Goal: Use online tool/utility: Utilize a website feature to perform a specific function

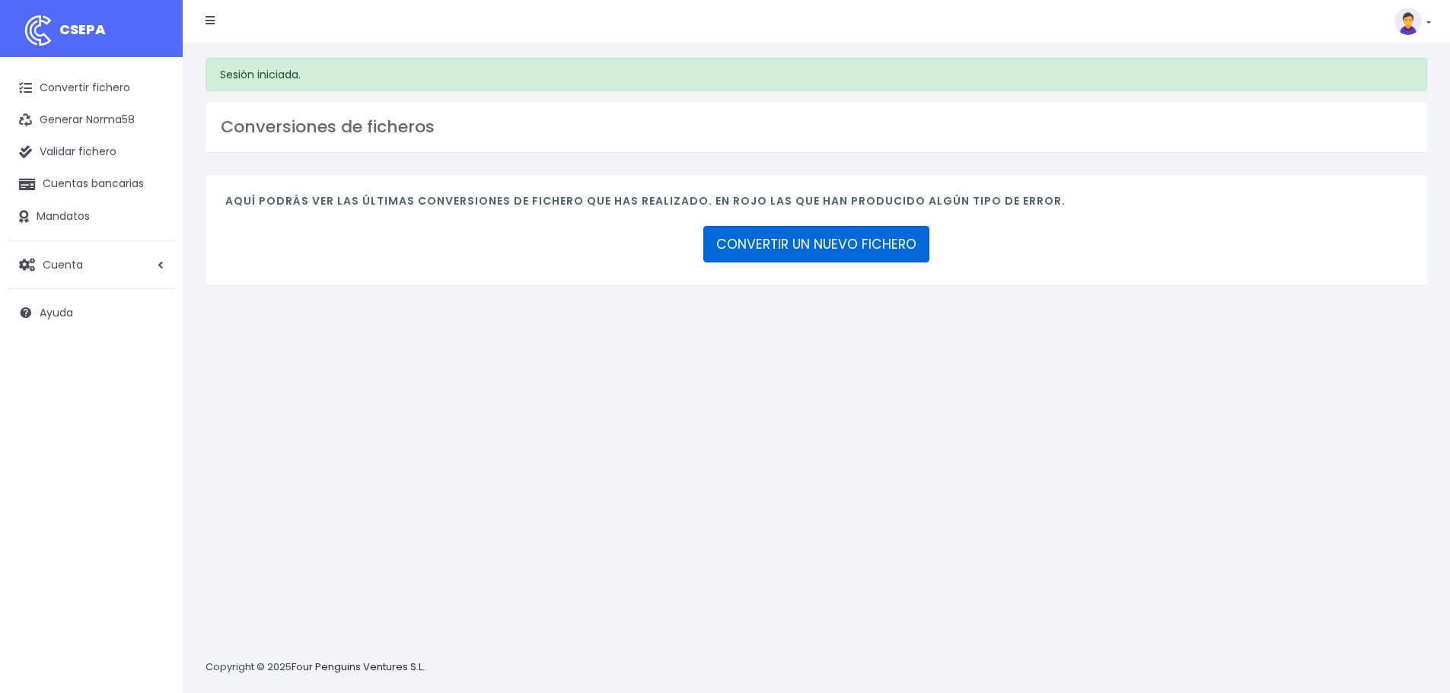
click at [808, 243] on link "CONVERTIR UN NUEVO FICHERO" at bounding box center [816, 244] width 226 height 37
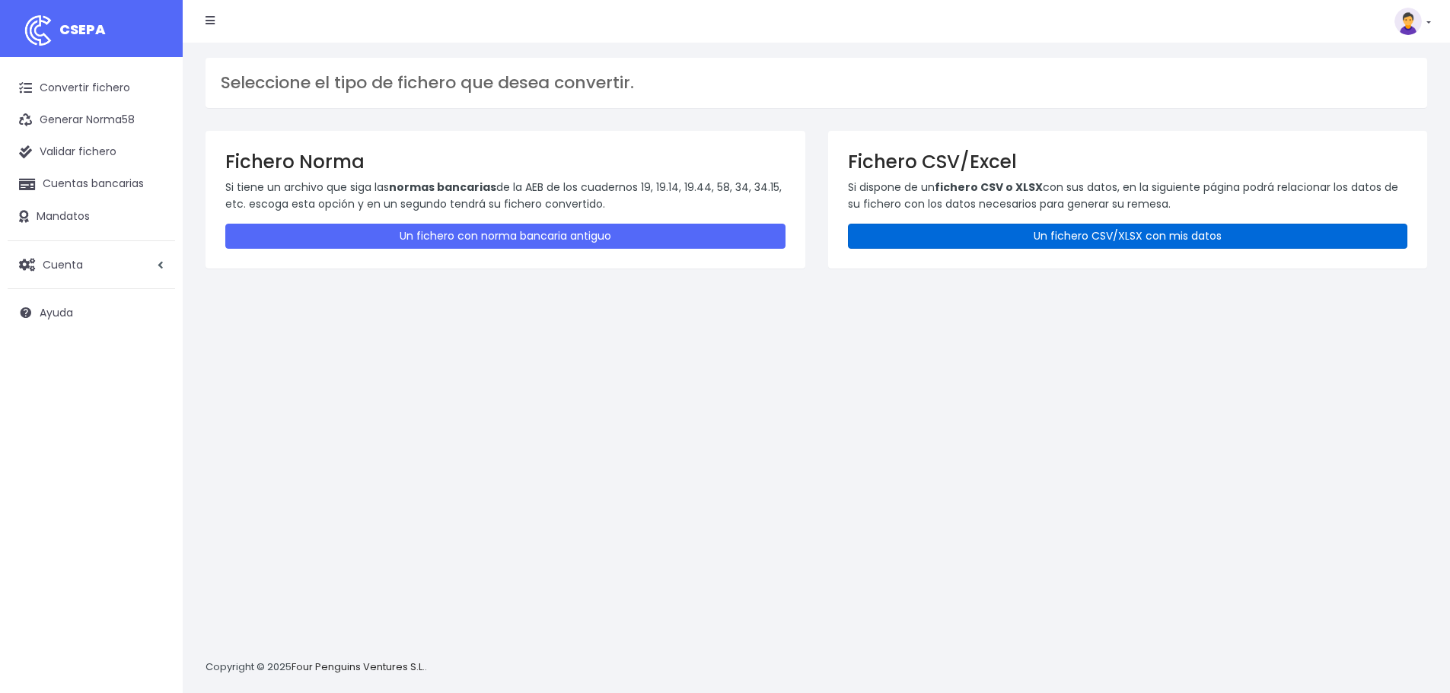
click at [1042, 241] on link "Un fichero CSV/XLSX con mis datos" at bounding box center [1128, 236] width 560 height 25
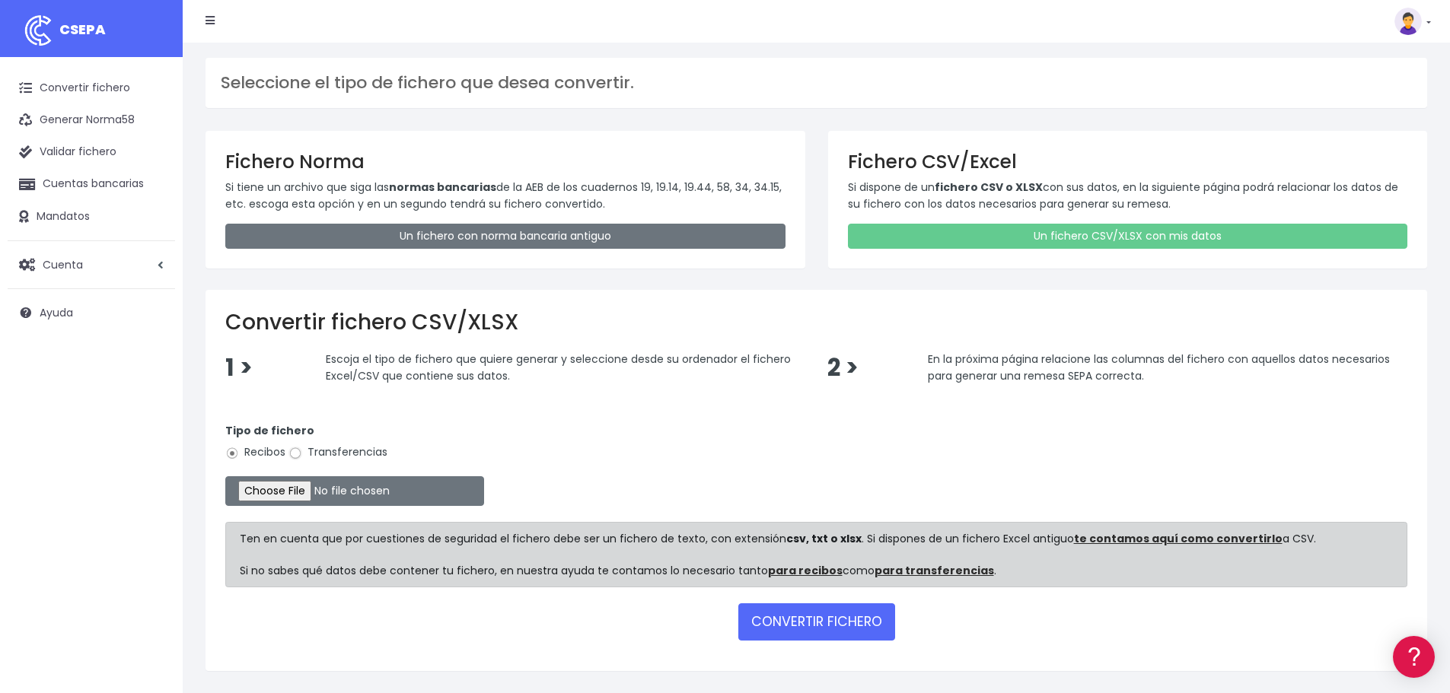
click at [295, 454] on input "Transferencias" at bounding box center [295, 454] width 14 height 14
radio input "true"
click at [311, 490] on input "file" at bounding box center [354, 491] width 259 height 30
type input "C:\fakepath\transferencias-2025-09-23.csv"
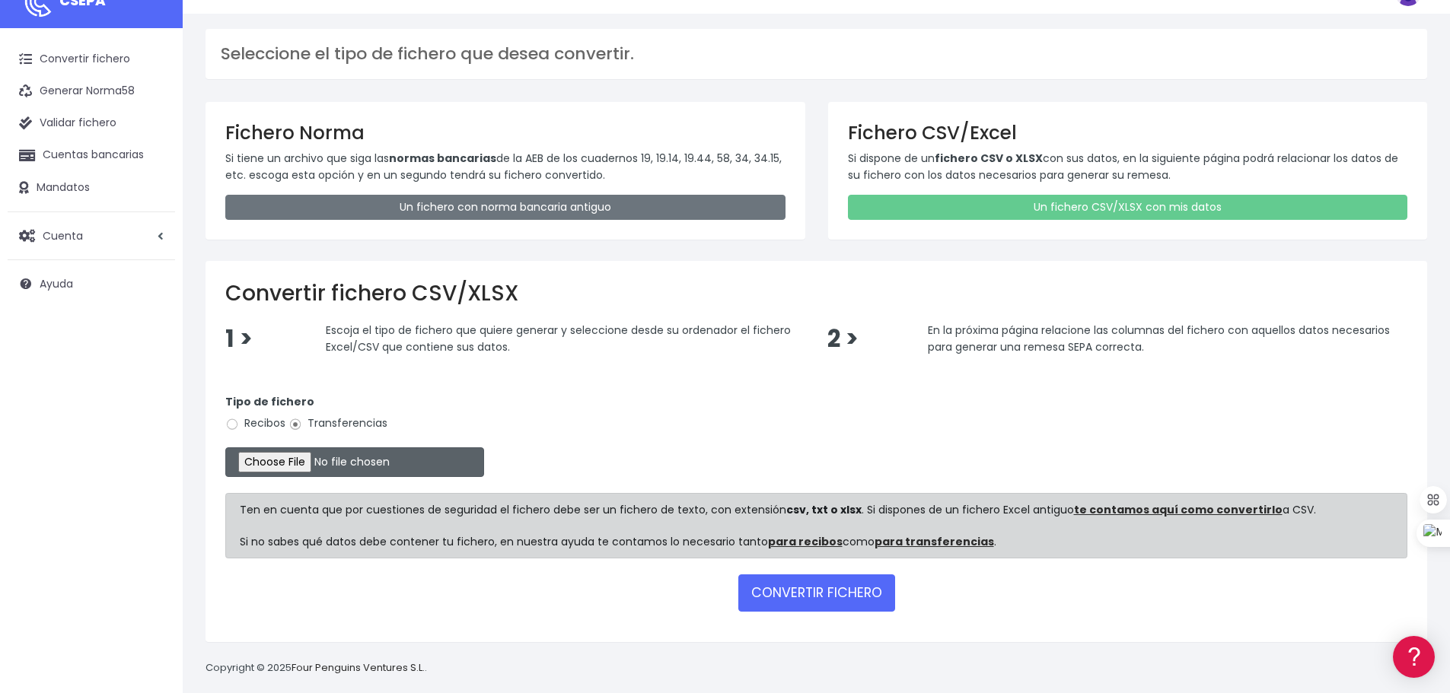
scroll to position [44, 0]
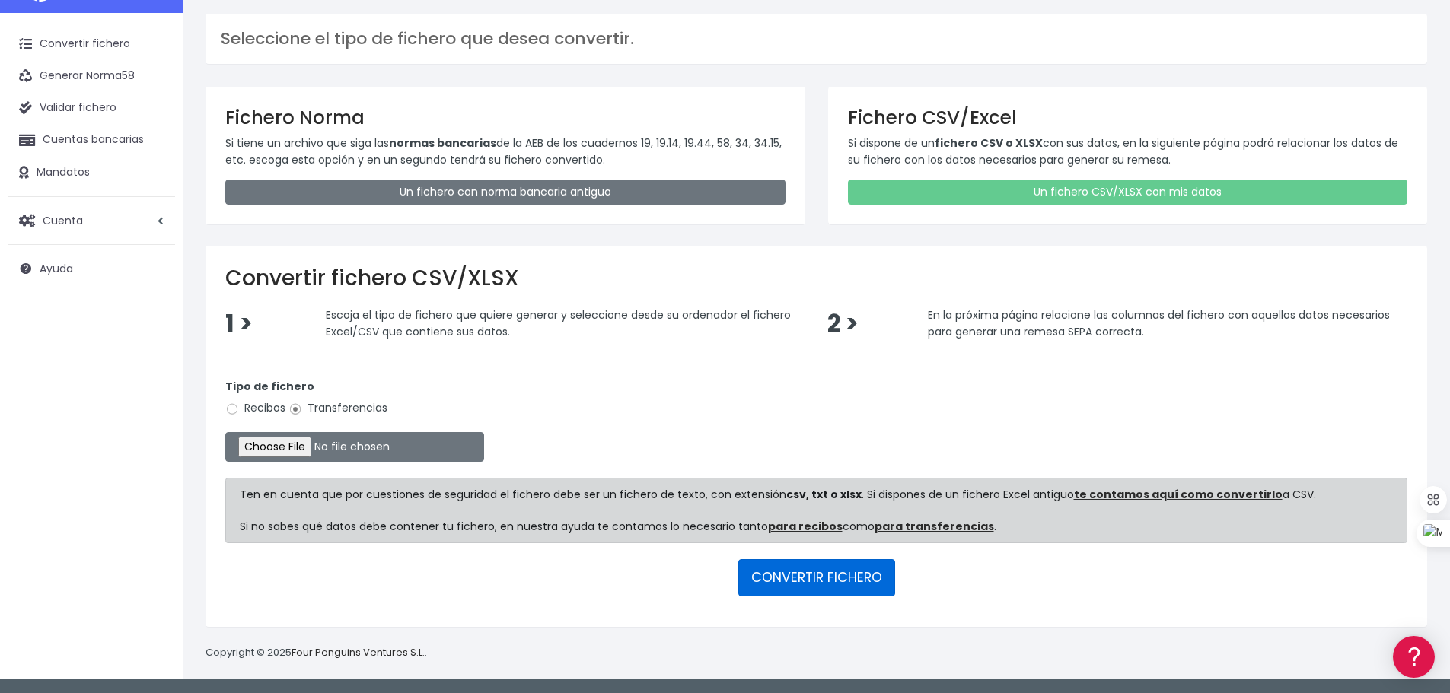
click at [790, 576] on button "CONVERTIR FICHERO" at bounding box center [816, 577] width 157 height 37
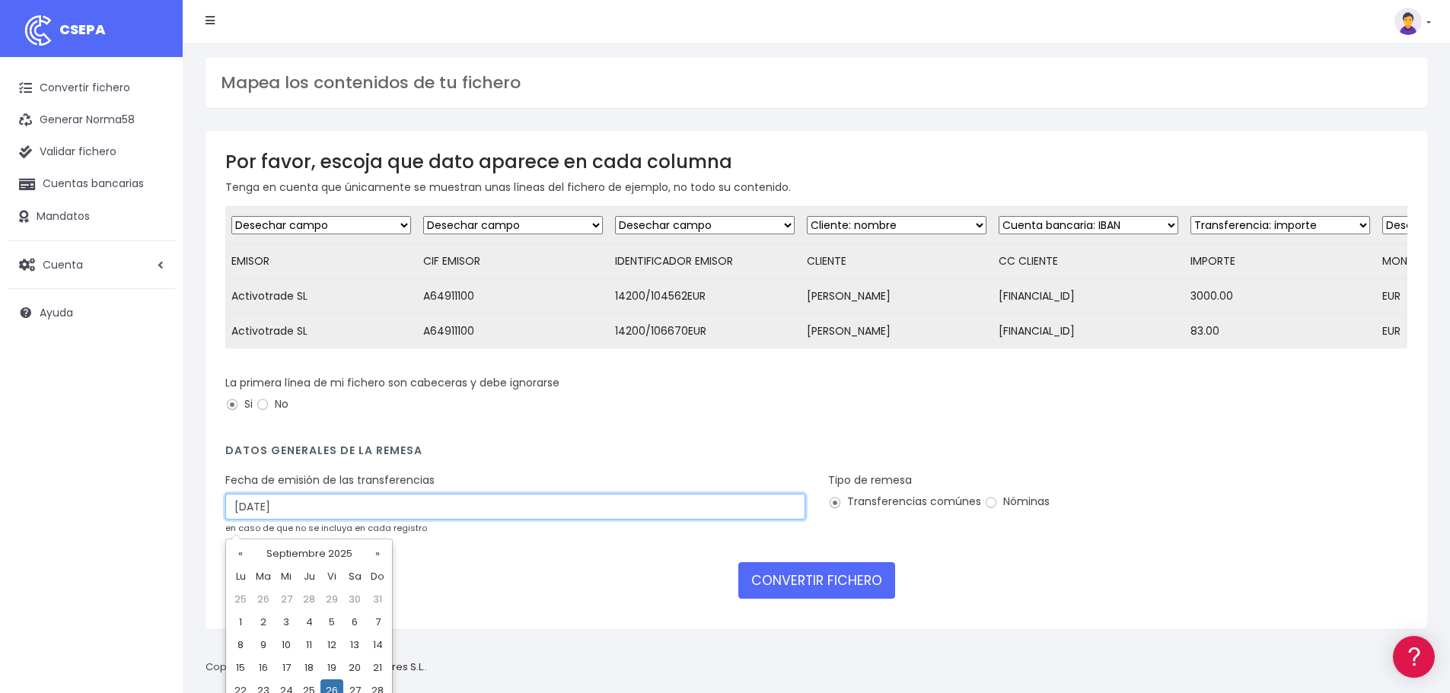
click at [279, 517] on input "26/09/2025" at bounding box center [515, 507] width 580 height 26
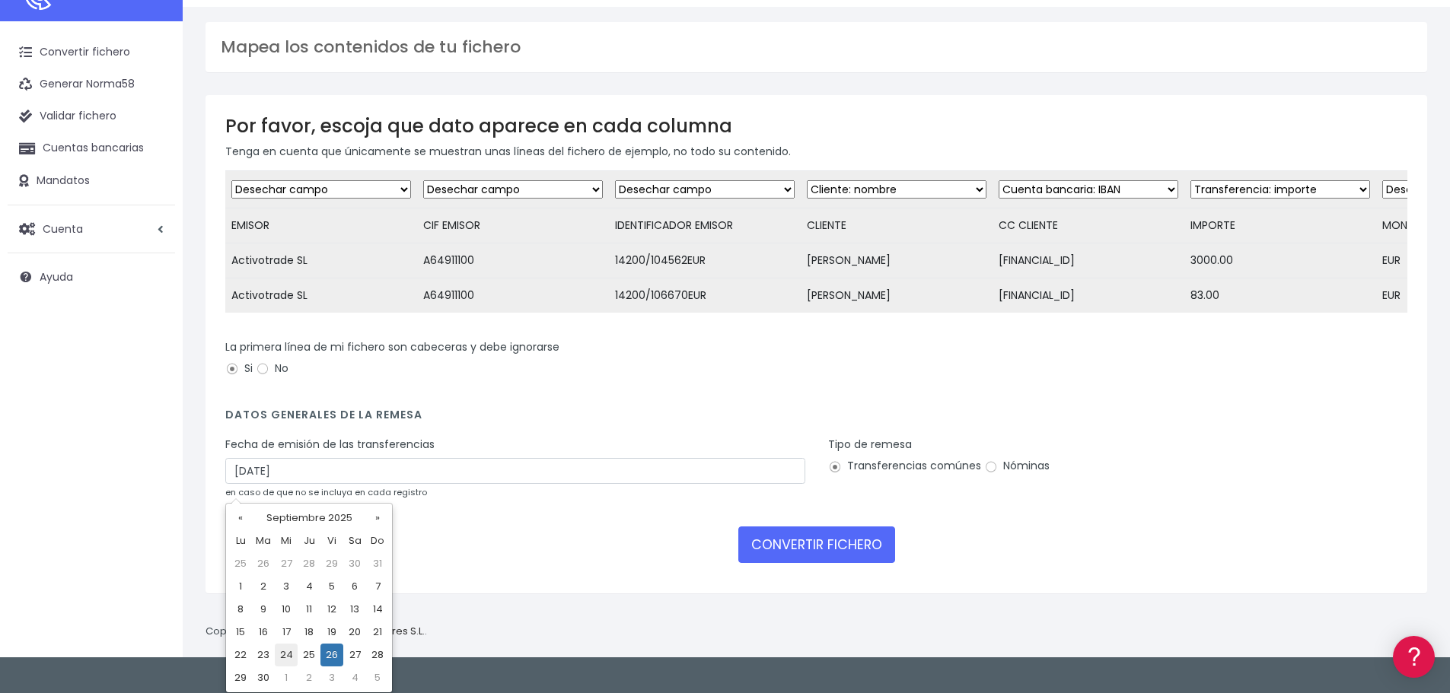
click at [286, 656] on td "24" at bounding box center [286, 655] width 23 height 23
type input "24/09/2025"
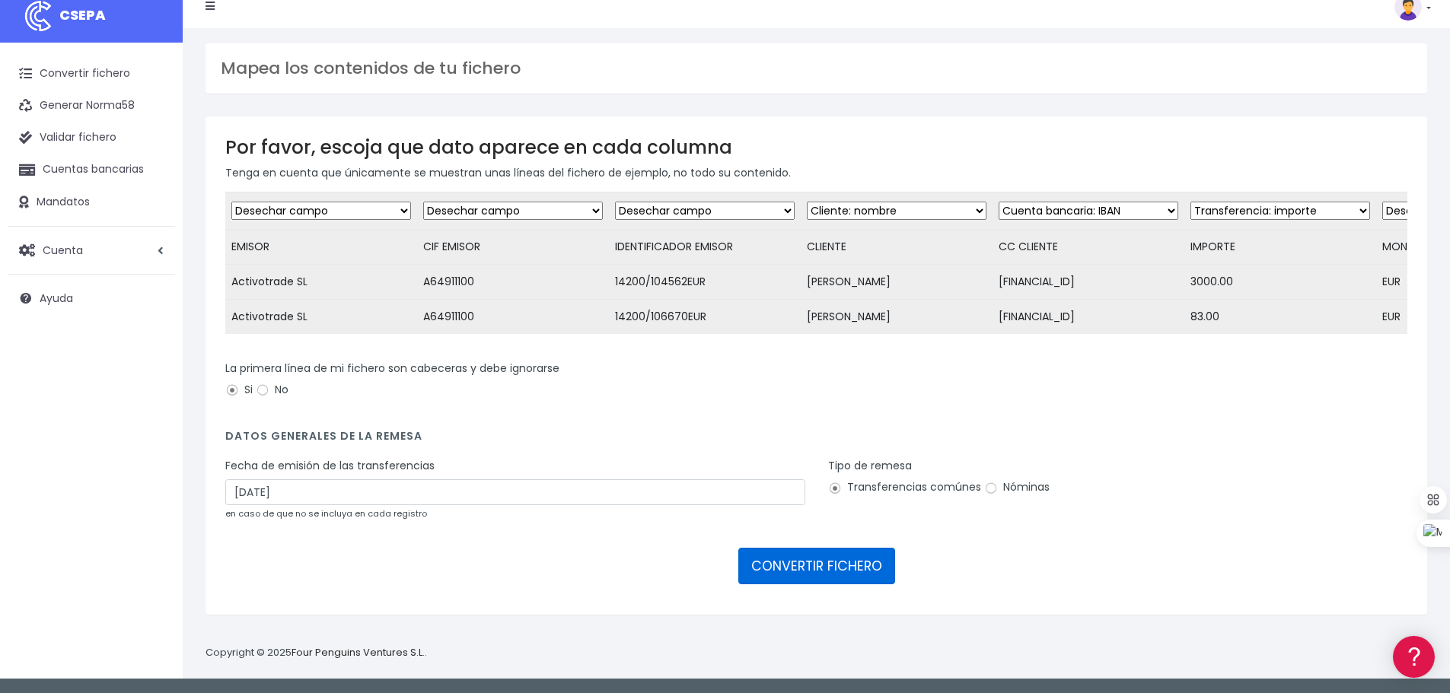
click at [798, 579] on button "CONVERTIR FICHERO" at bounding box center [816, 566] width 157 height 37
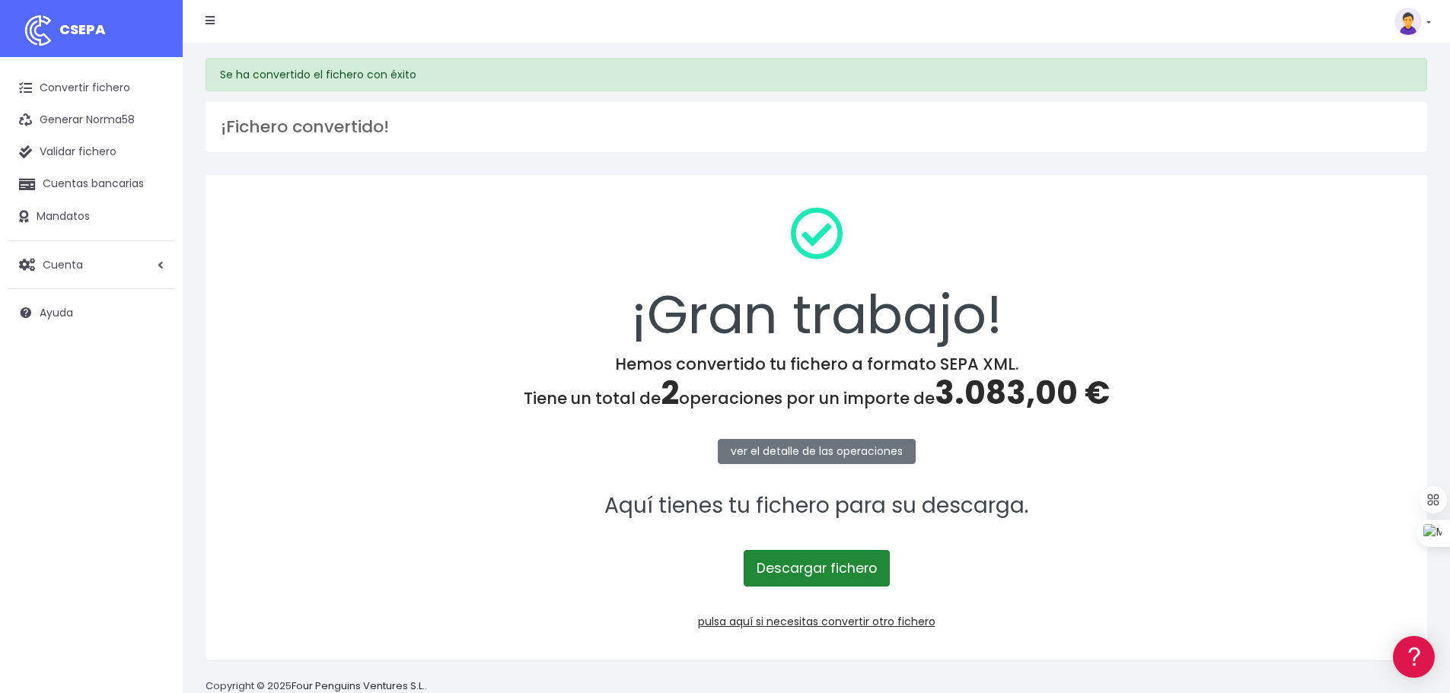
click at [827, 574] on link "Descargar fichero" at bounding box center [817, 568] width 146 height 37
